Goal: Check status: Check status

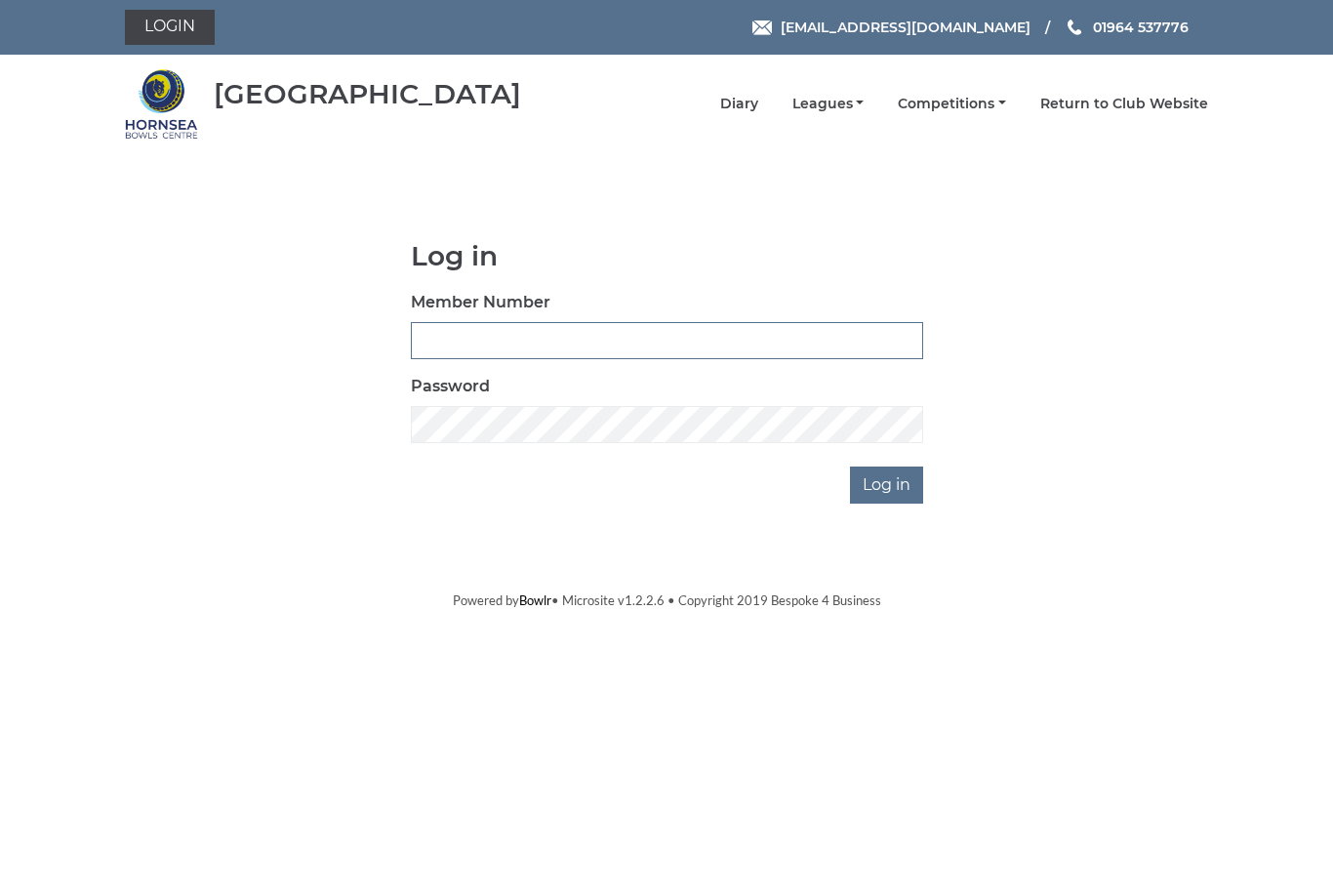
type input "1110"
click at [888, 484] on input "Log in" at bounding box center [886, 485] width 73 height 37
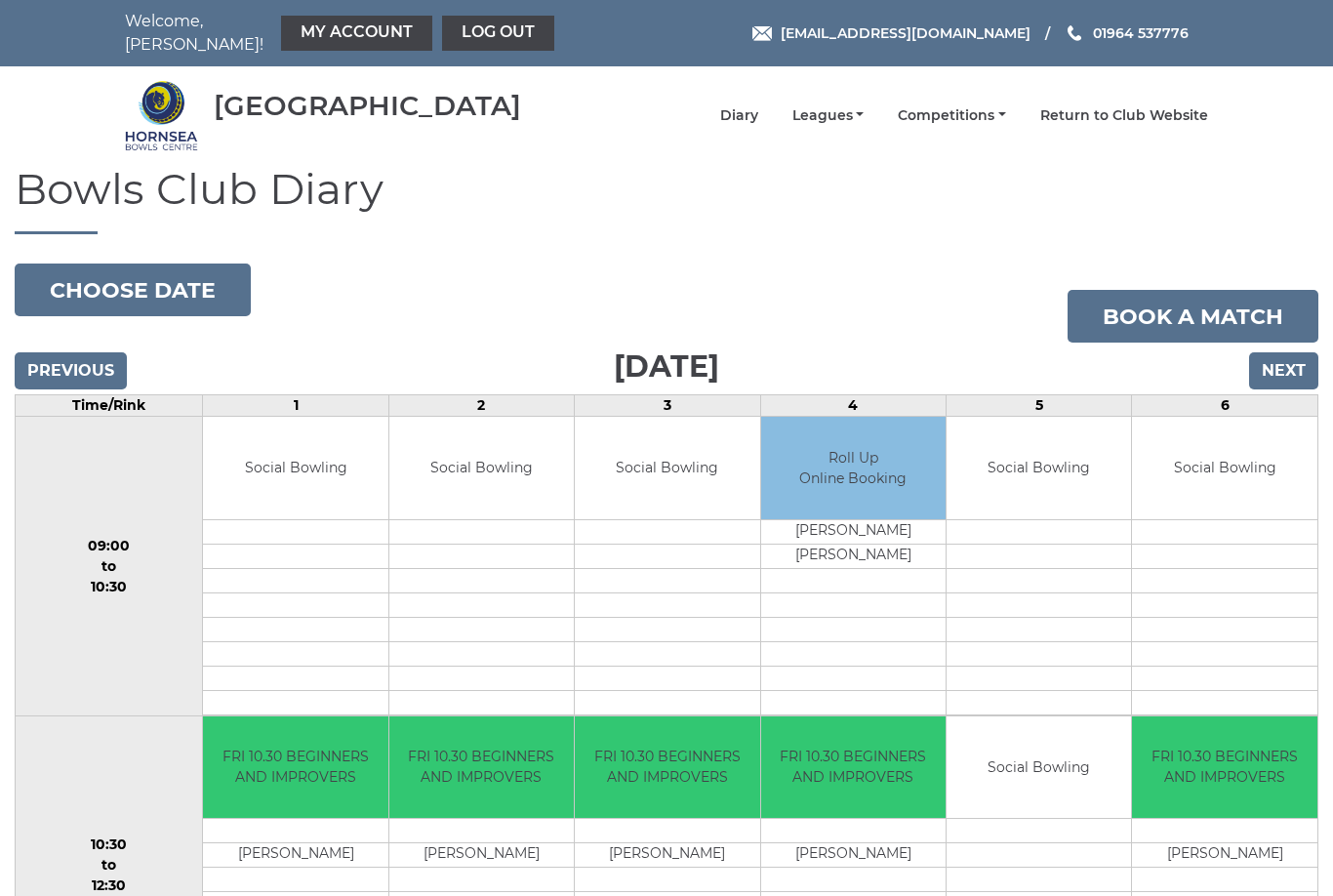
click at [363, 34] on link "My Account" at bounding box center [356, 34] width 151 height 36
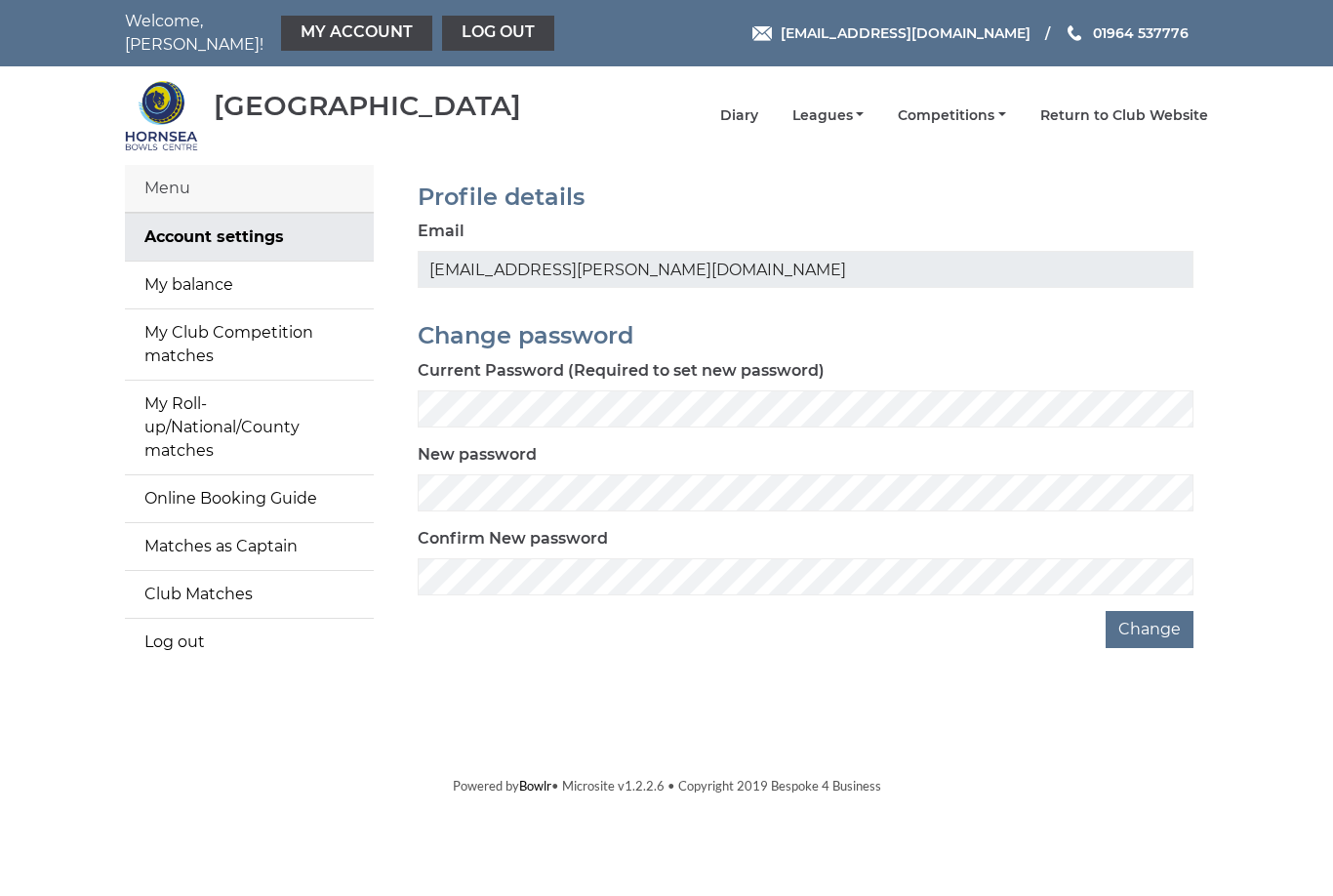
click at [236, 284] on link "My balance" at bounding box center [250, 284] width 249 height 46
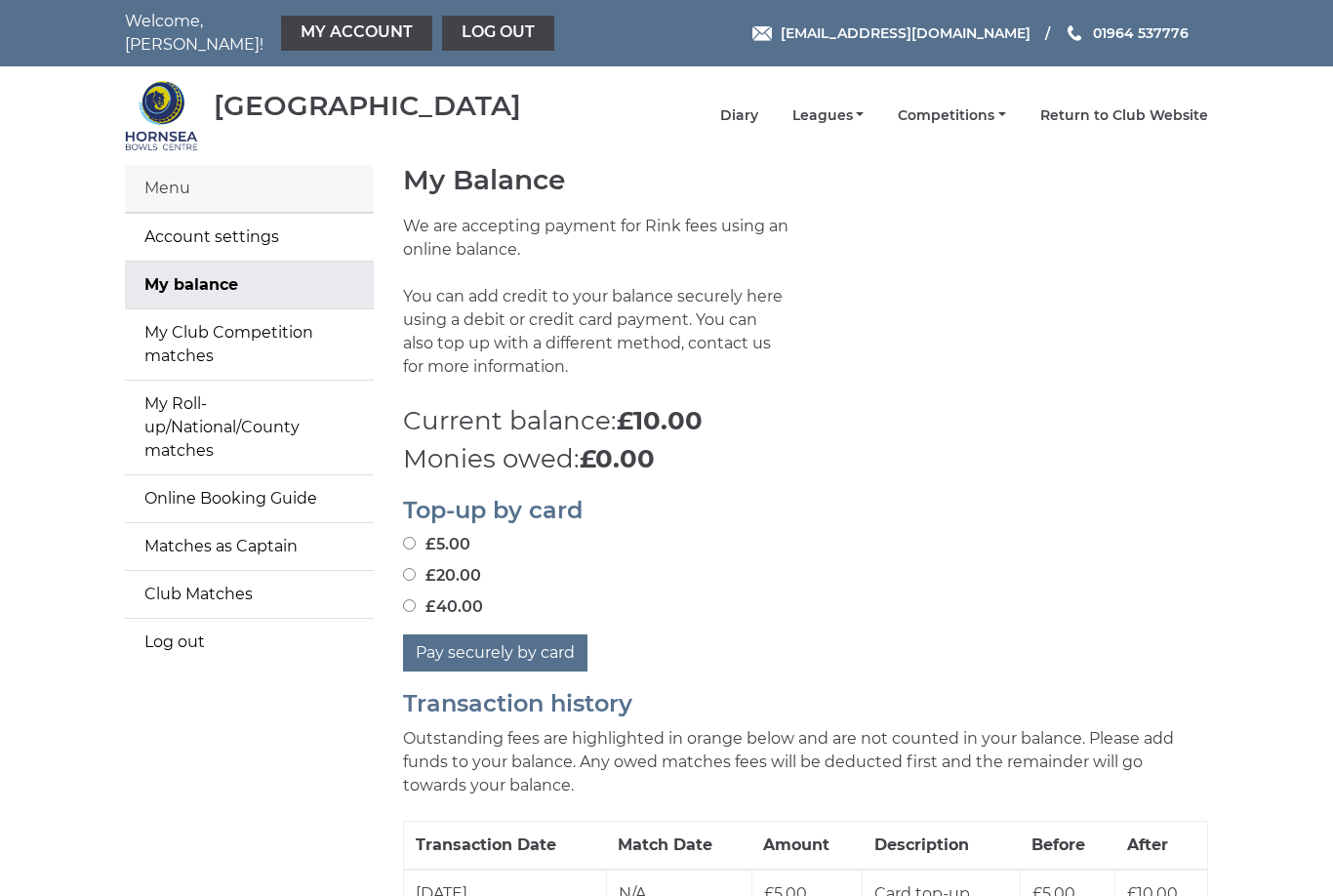
click at [476, 38] on link "Log out" at bounding box center [498, 34] width 112 height 36
